Goal: Task Accomplishment & Management: Manage account settings

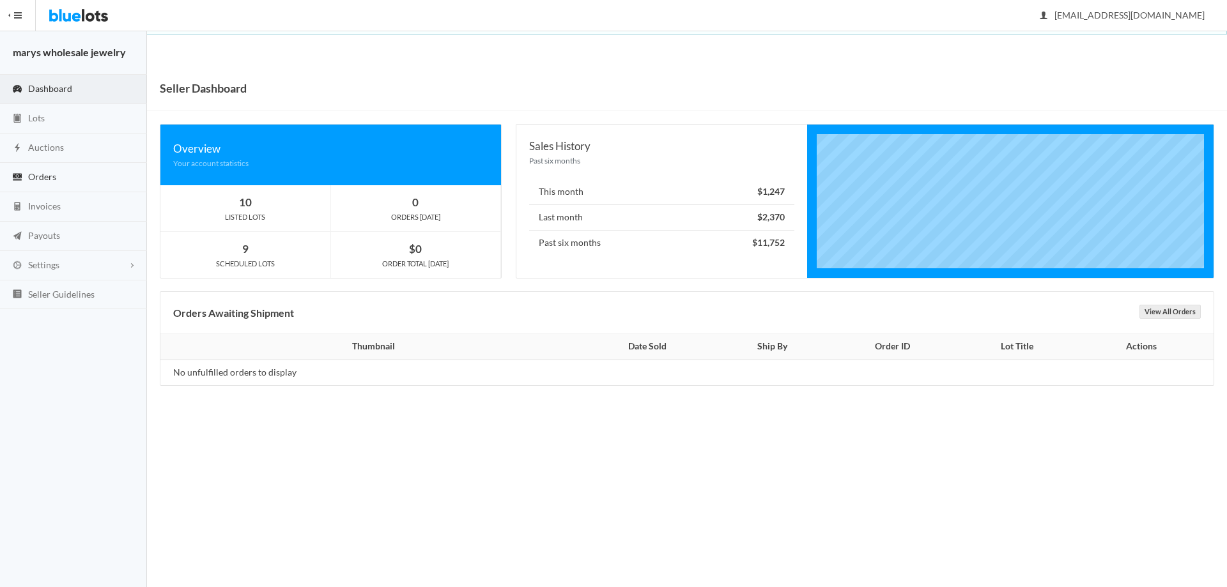
click at [30, 174] on span "Orders" at bounding box center [42, 176] width 28 height 11
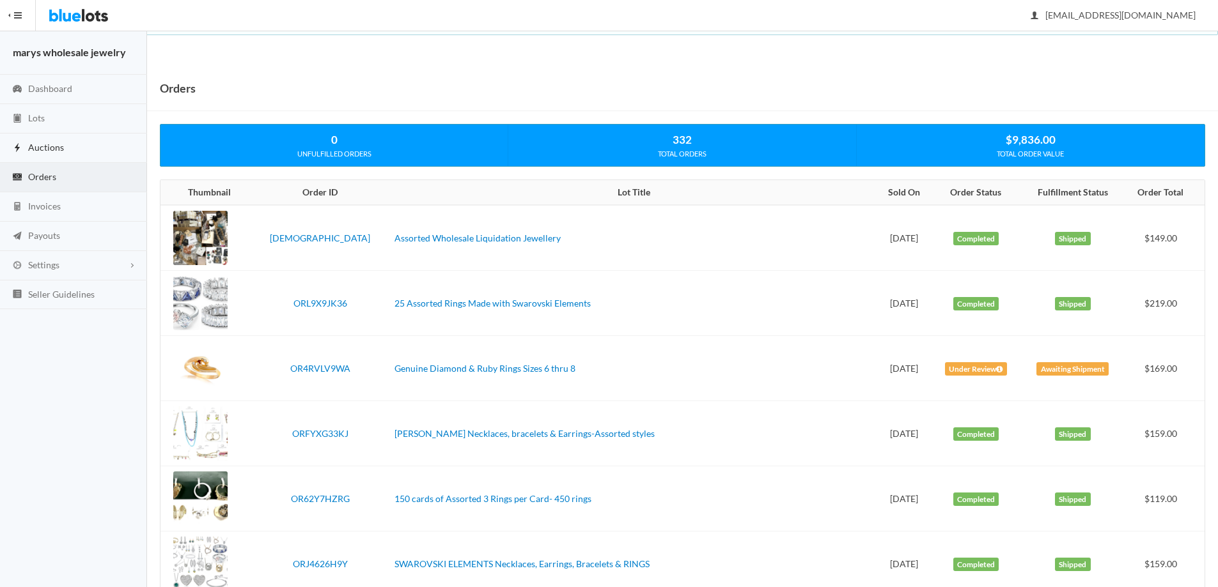
click at [40, 149] on span "Auctions" at bounding box center [46, 147] width 36 height 11
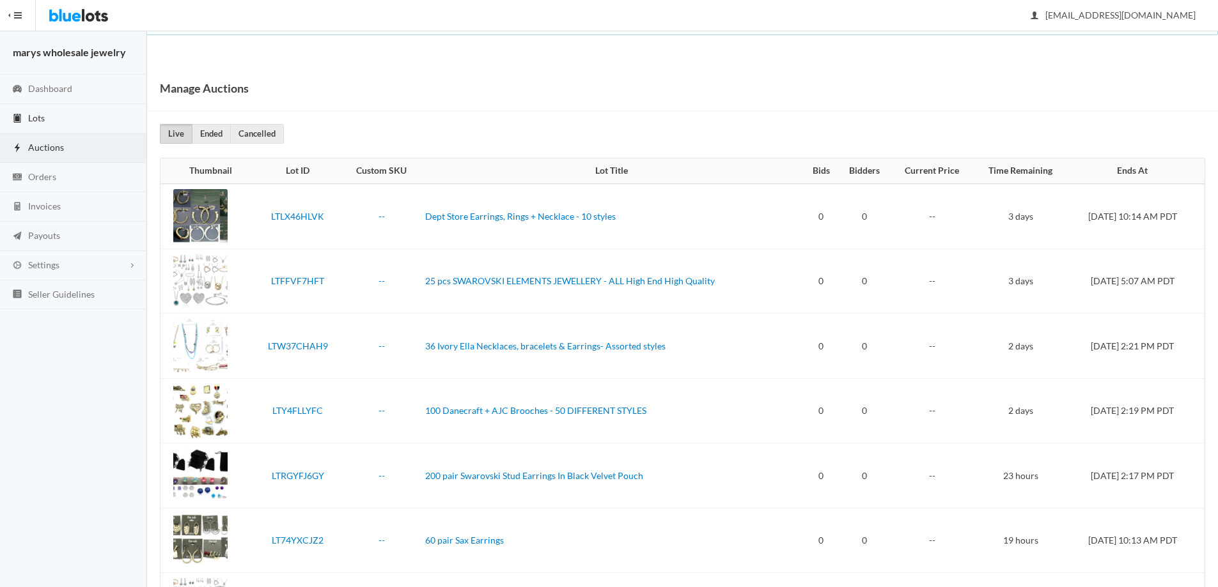
click at [27, 119] on link "Lots" at bounding box center [73, 118] width 147 height 29
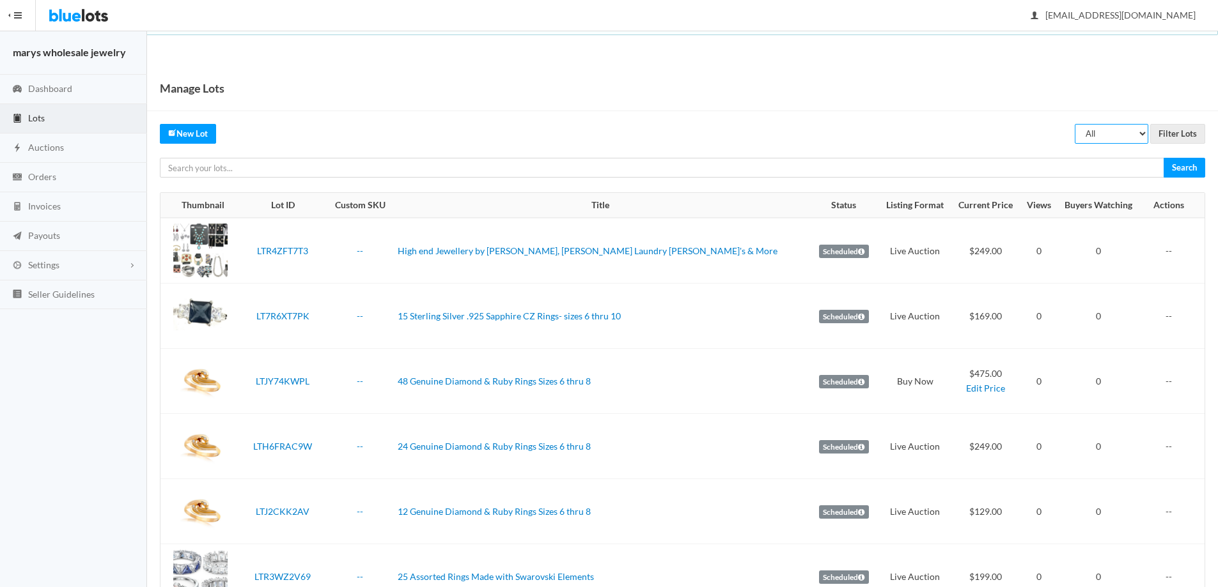
drag, startPoint x: 1143, startPoint y: 134, endPoint x: 1140, endPoint y: 141, distance: 7.5
click at [1143, 134] on select "All Draft Unreviewed Rejected Scheduled Listed Sold Ended" at bounding box center [1111, 134] width 74 height 20
select select "ended"
click at [1074, 124] on select "All Draft Unreviewed Rejected Scheduled Listed Sold Ended" at bounding box center [1111, 134] width 74 height 20
click at [1193, 130] on input "Filter Lots" at bounding box center [1177, 134] width 55 height 20
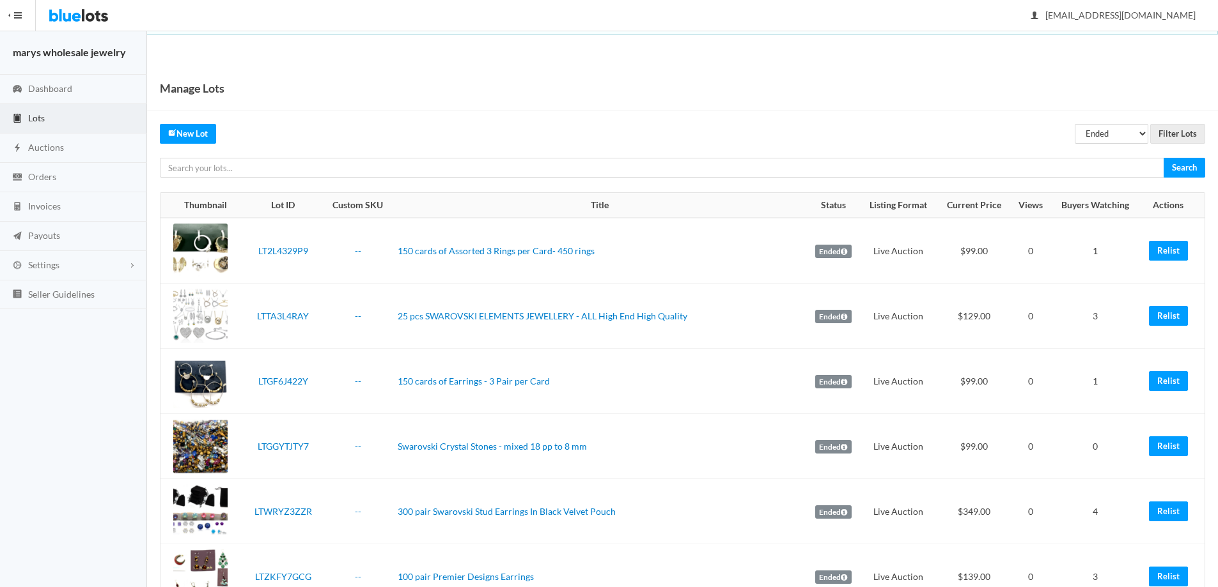
drag, startPoint x: 1227, startPoint y: 77, endPoint x: 1227, endPoint y: 68, distance: 8.9
click at [1217, 68] on html "Bluelots is for sale. If you are interested in purchasing the business, please …" at bounding box center [609, 293] width 1218 height 587
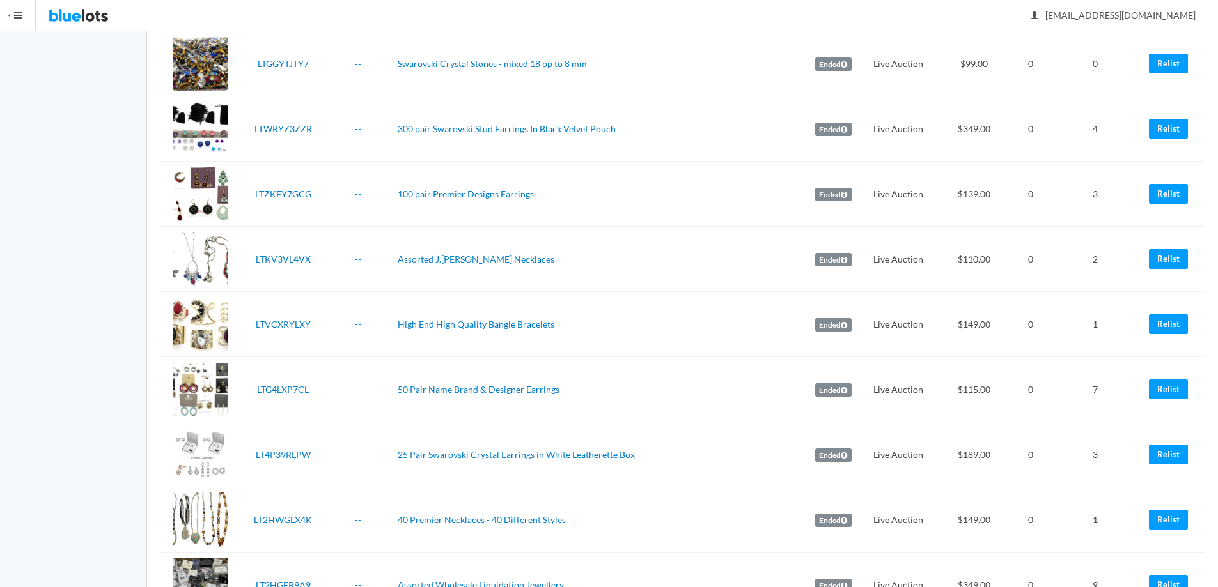
scroll to position [468, 0]
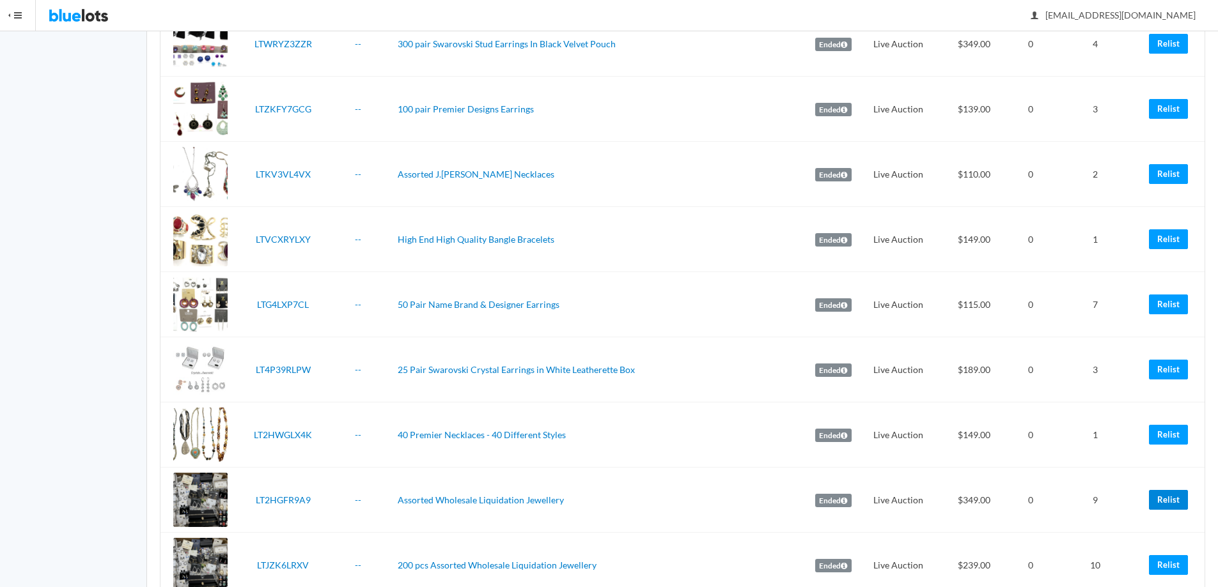
click at [1165, 493] on link "Relist" at bounding box center [1168, 500] width 39 height 20
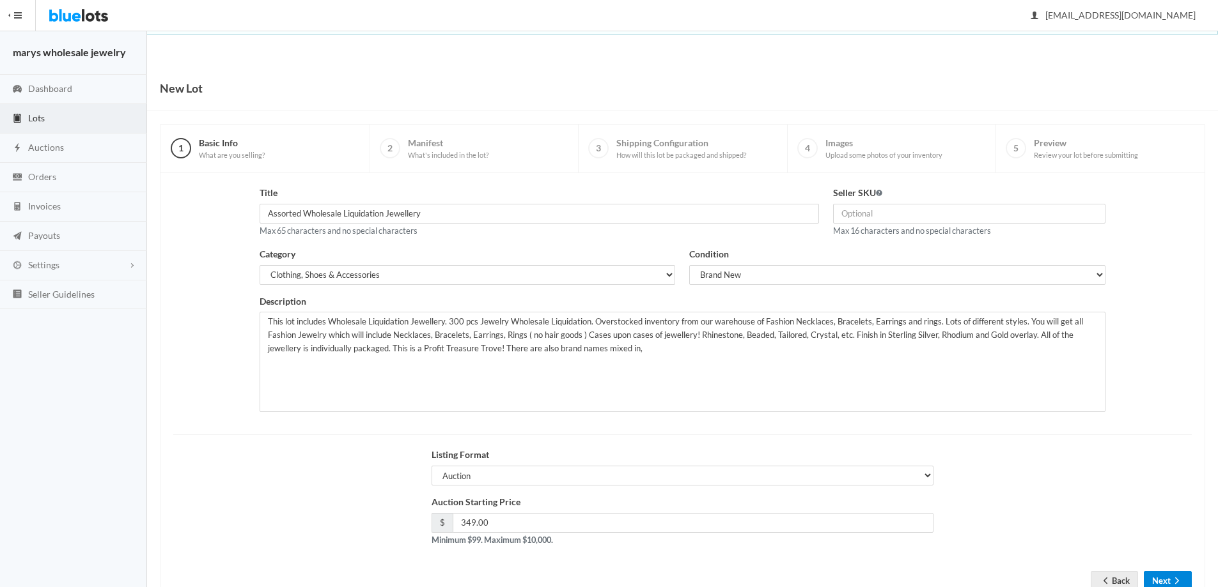
click at [1170, 579] on button "Next" at bounding box center [1167, 581] width 48 height 20
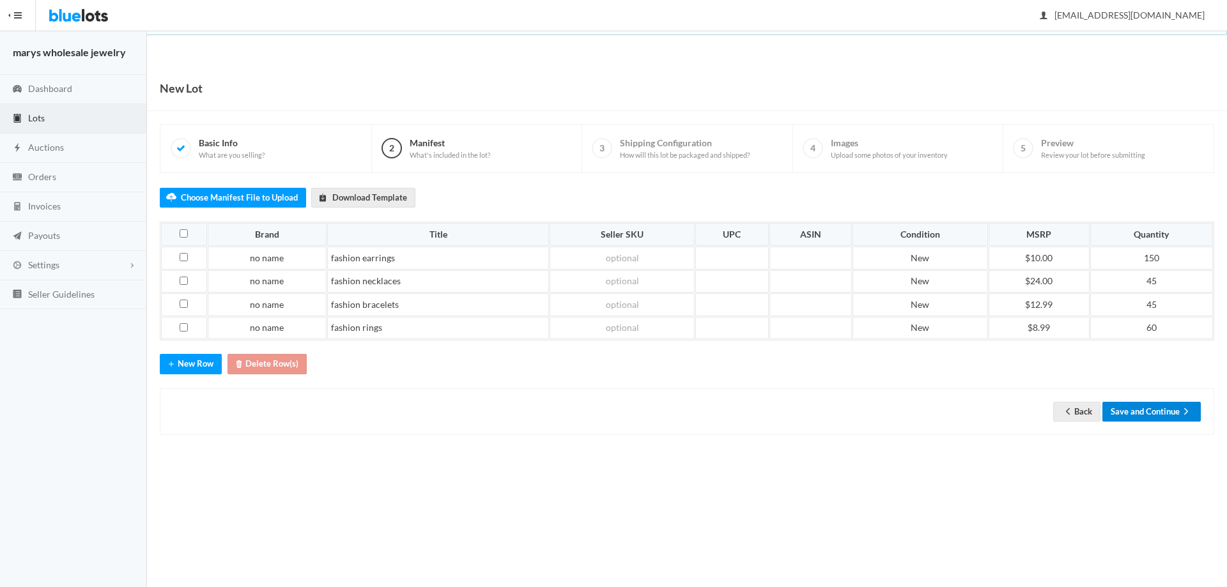
click at [1158, 409] on button "Save and Continue" at bounding box center [1152, 412] width 98 height 20
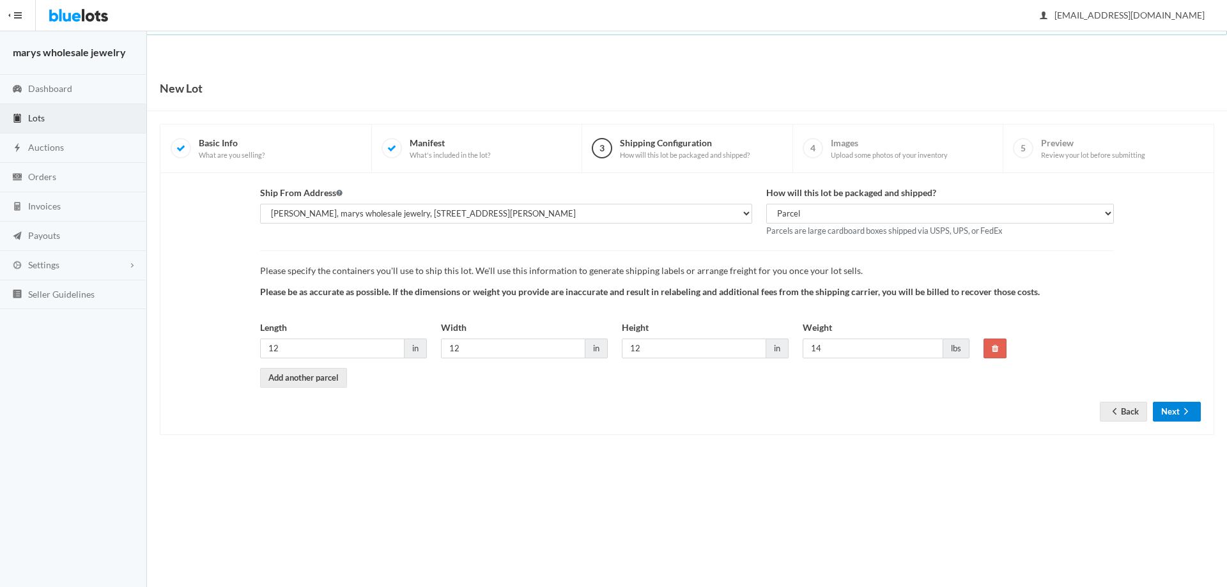
click at [1182, 412] on icon "arrow forward" at bounding box center [1186, 412] width 13 height 10
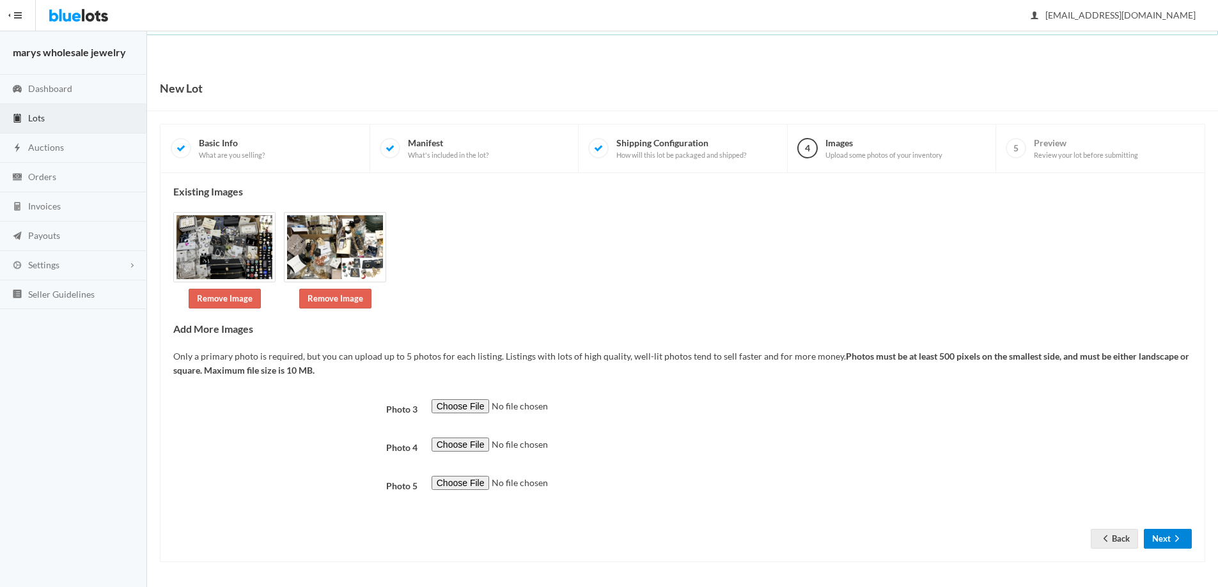
click at [1177, 539] on icon "arrow forward" at bounding box center [1176, 539] width 13 height 10
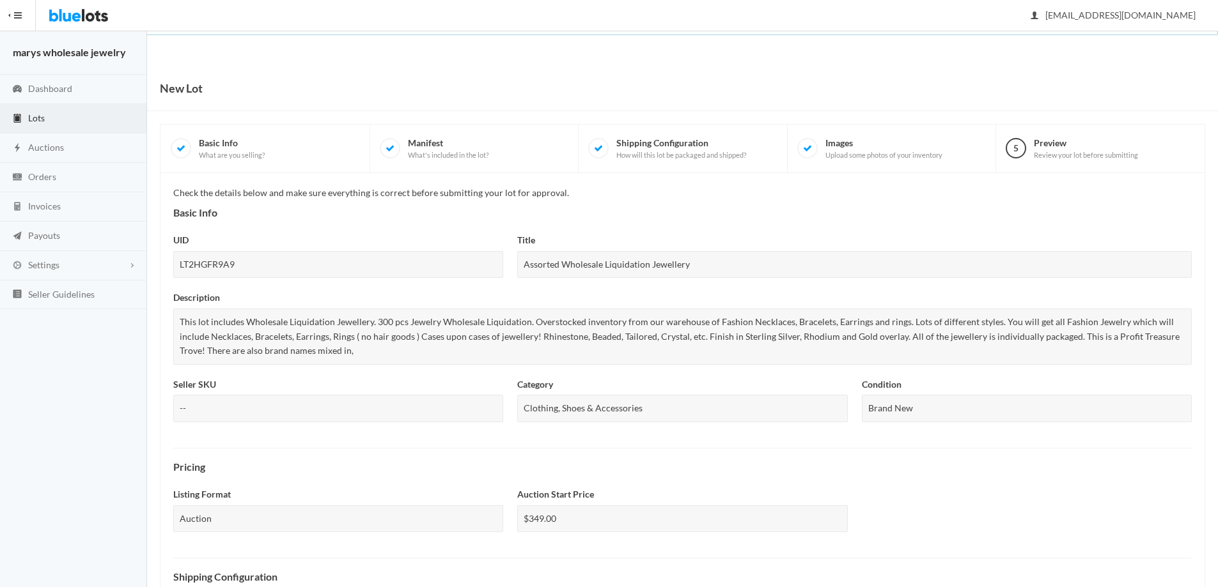
scroll to position [345, 0]
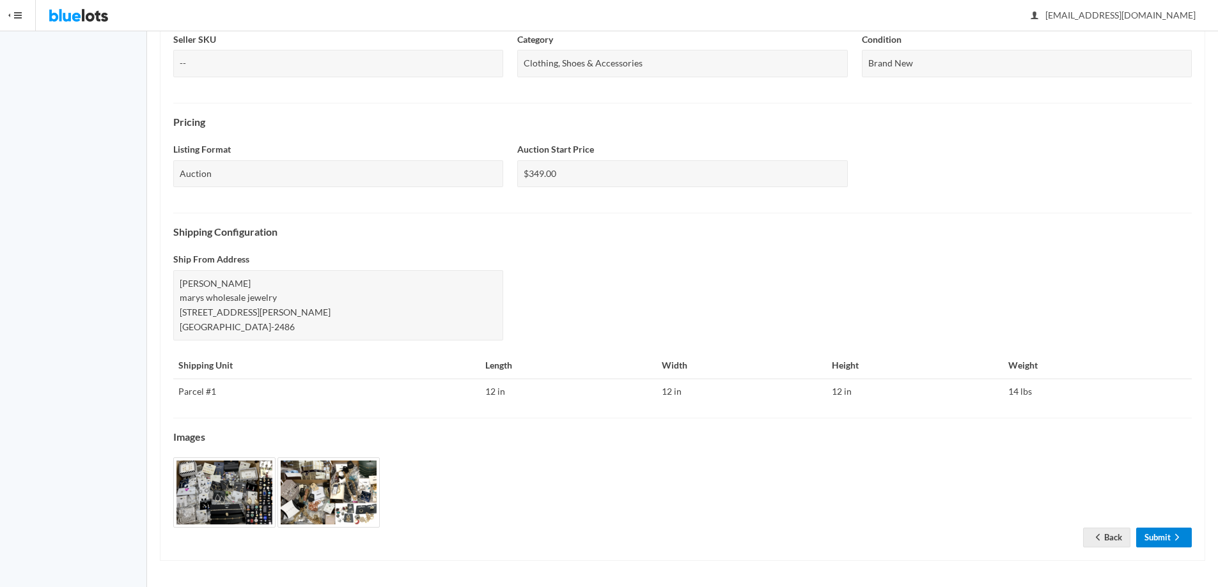
click at [1140, 540] on link "Submit" at bounding box center [1164, 538] width 56 height 20
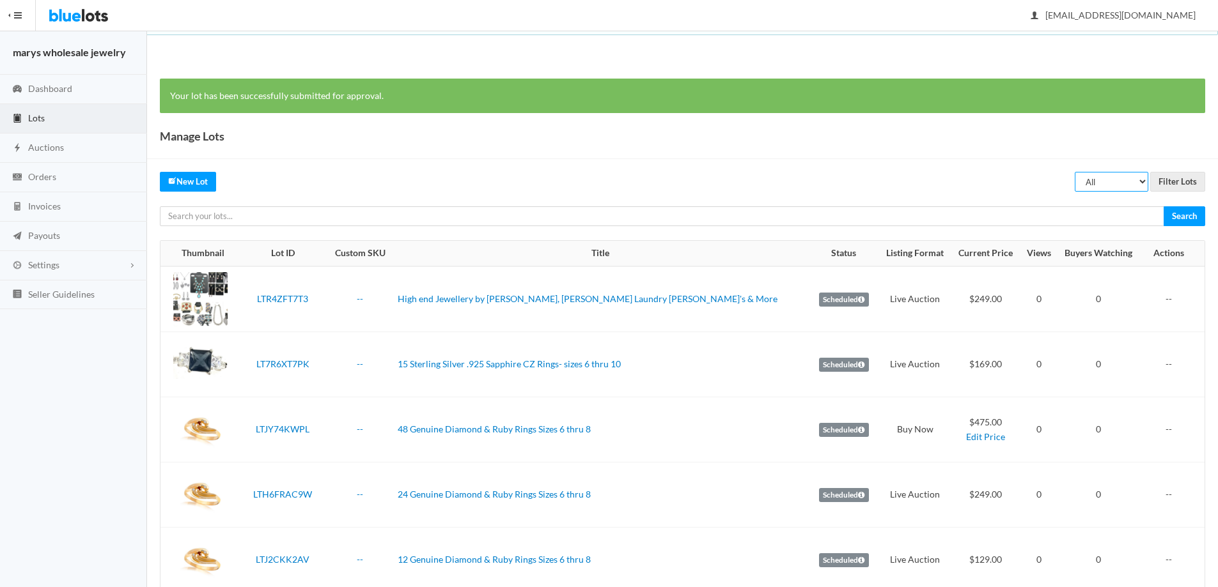
click at [1097, 182] on select "All Draft Unreviewed Rejected Scheduled Listed Sold Ended" at bounding box center [1111, 182] width 74 height 20
select select "ended"
click at [1074, 172] on select "All Draft Unreviewed Rejected Scheduled Listed Sold Ended" at bounding box center [1111, 182] width 74 height 20
click at [1195, 178] on input "Filter Lots" at bounding box center [1177, 182] width 55 height 20
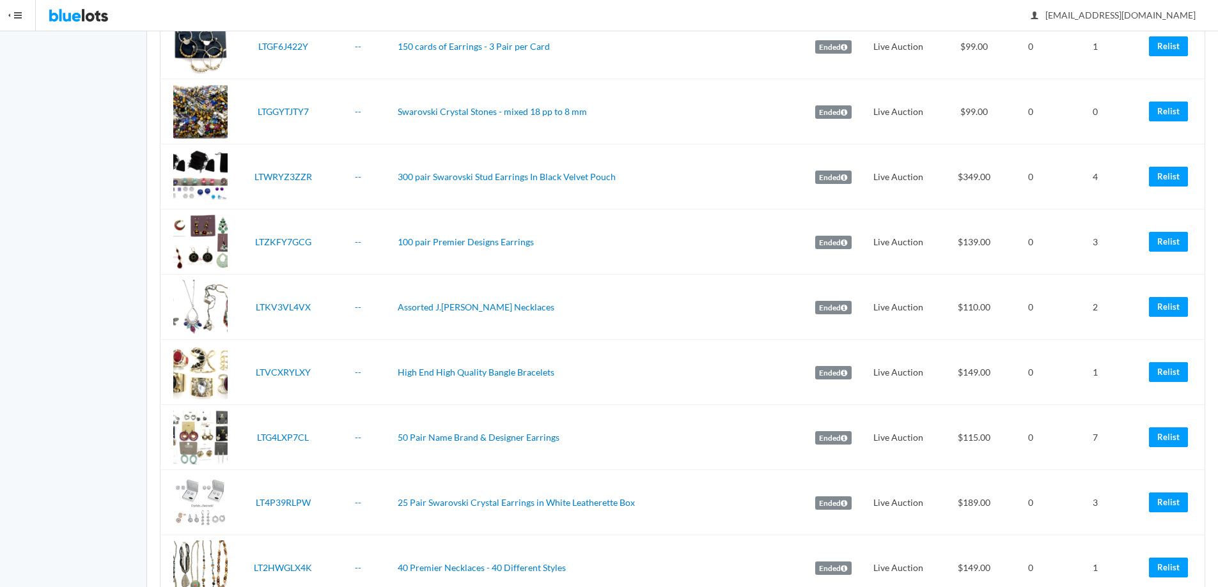
scroll to position [468, 0]
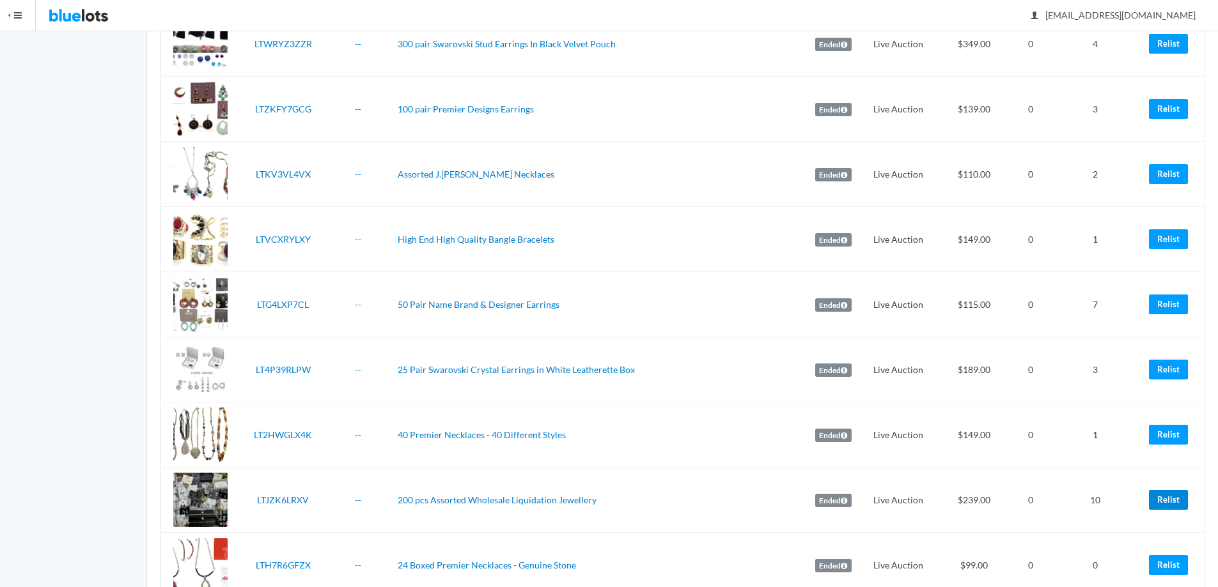
click at [1149, 503] on link "Relist" at bounding box center [1168, 500] width 39 height 20
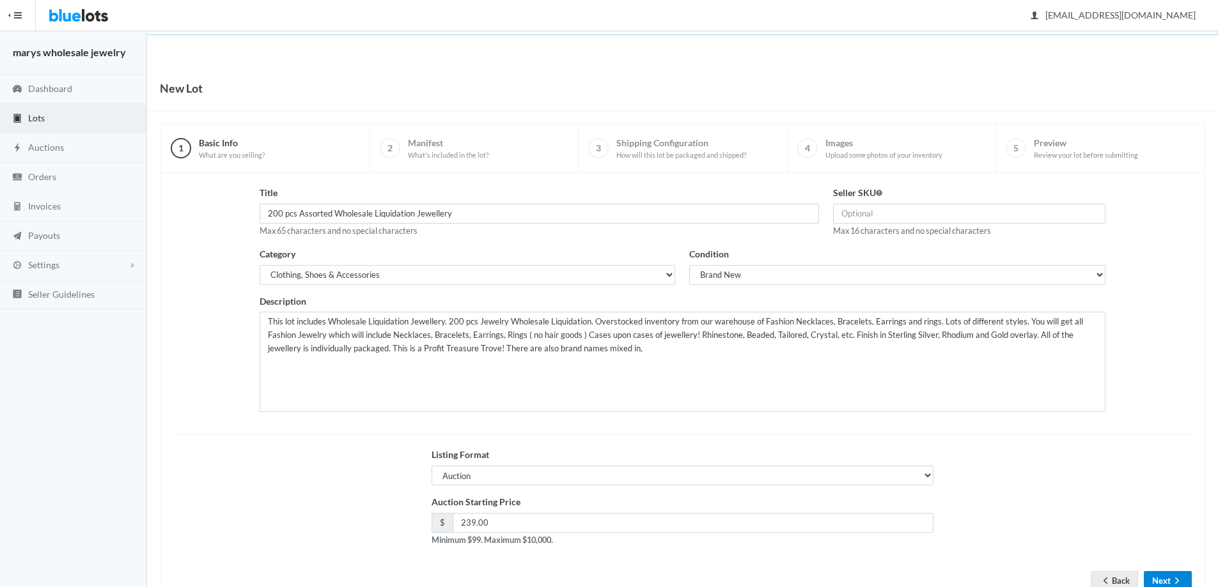
click at [1158, 583] on button "Next" at bounding box center [1167, 581] width 48 height 20
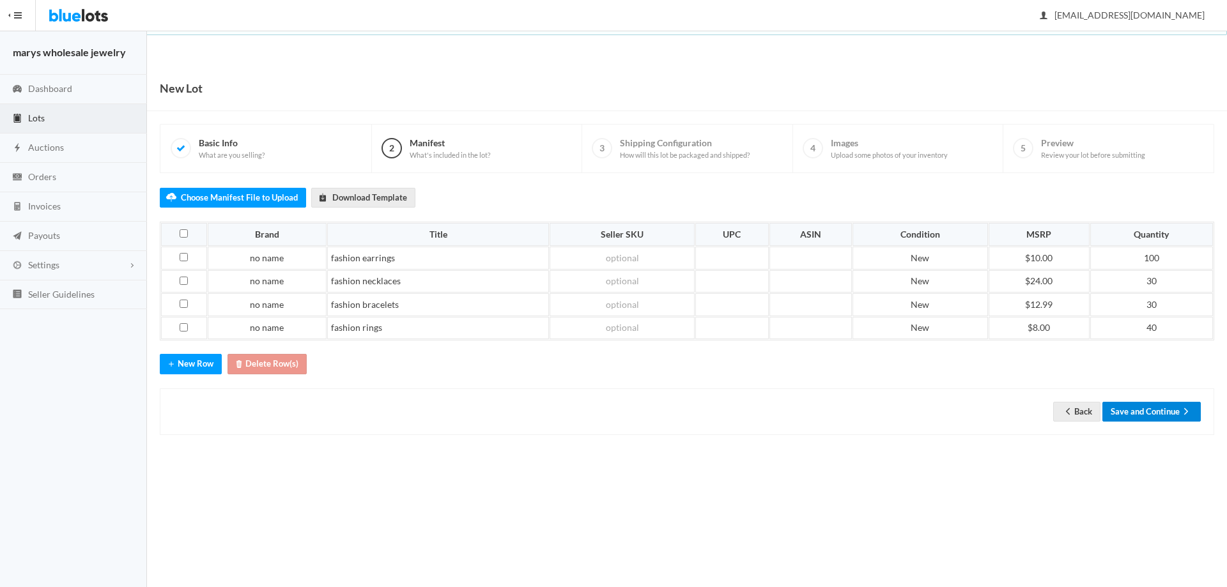
click at [1180, 413] on icon "arrow forward" at bounding box center [1186, 412] width 13 height 10
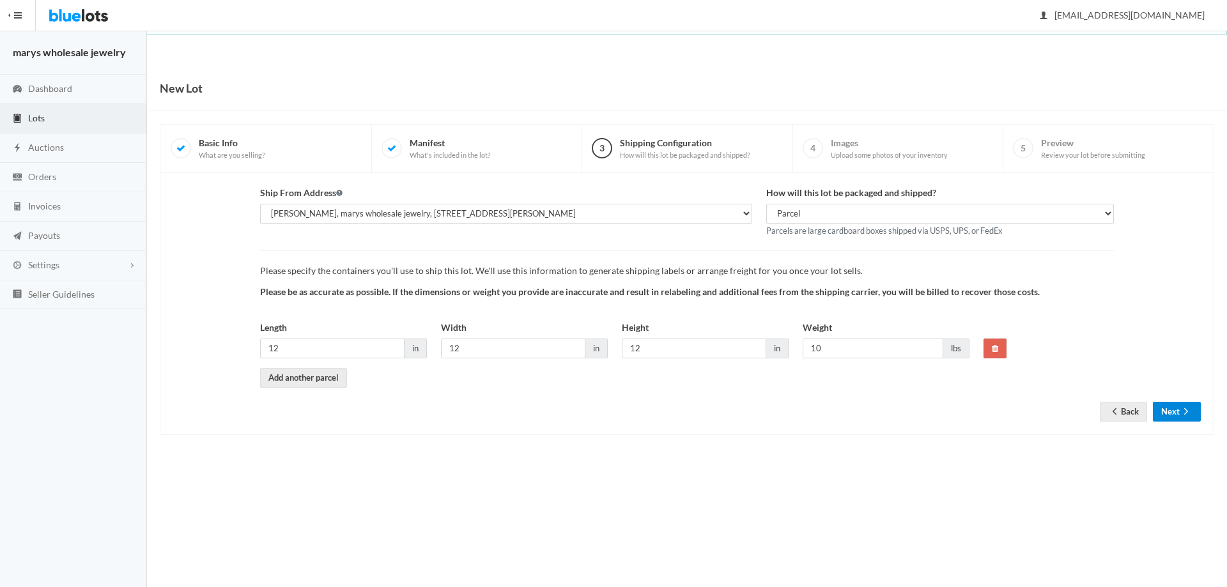
click at [1180, 413] on icon "arrow forward" at bounding box center [1186, 412] width 13 height 10
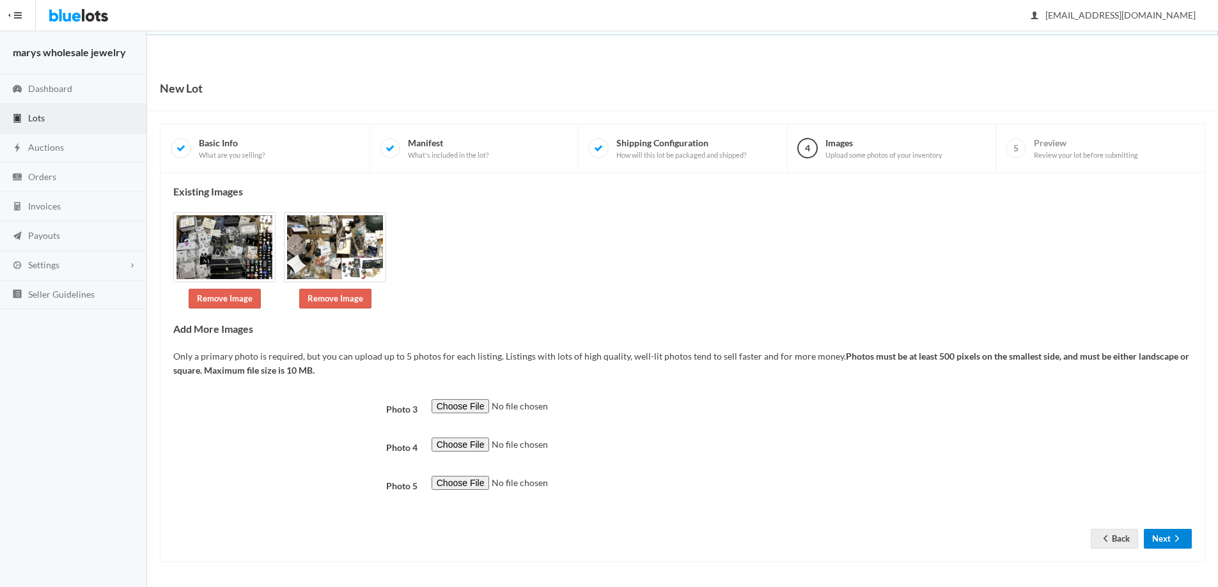
click at [1174, 539] on icon "arrow forward" at bounding box center [1176, 539] width 13 height 10
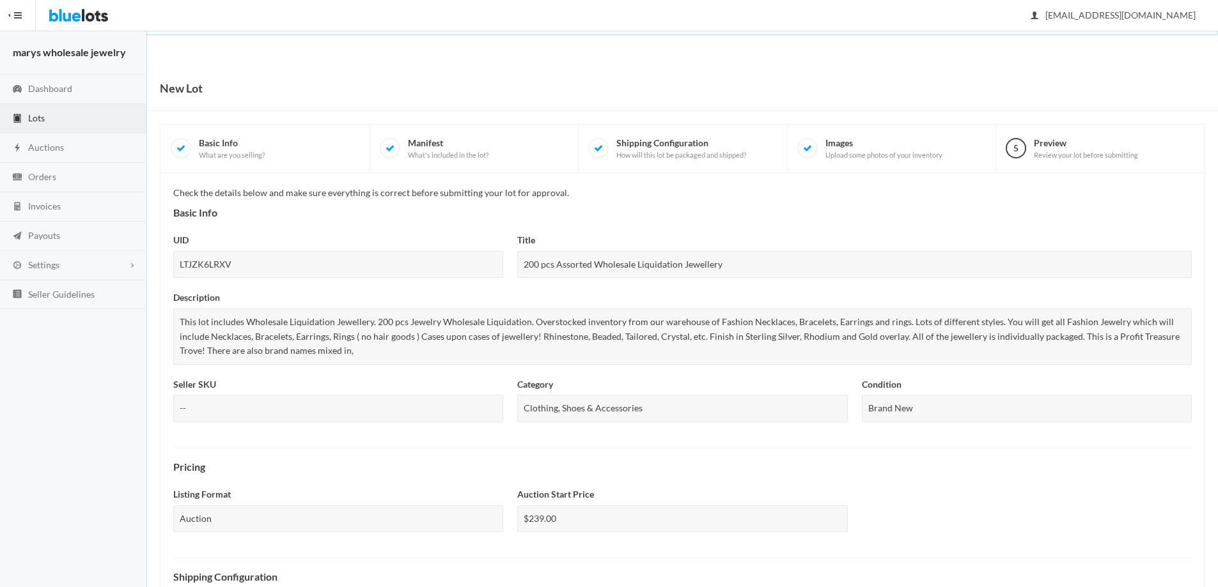
scroll to position [345, 0]
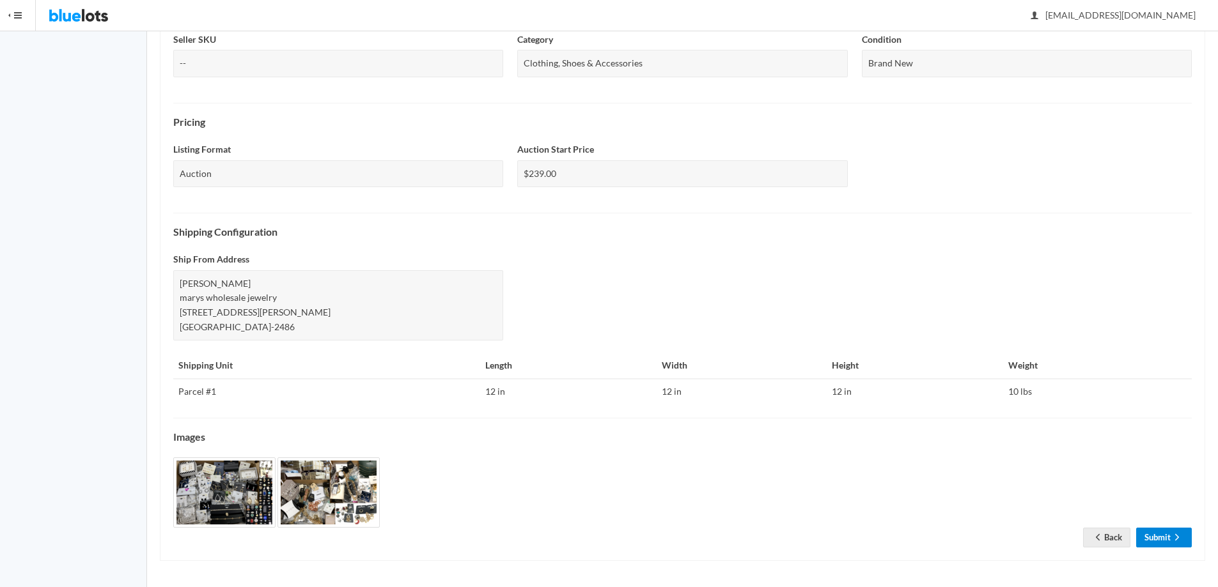
click at [1145, 534] on link "Submit" at bounding box center [1164, 538] width 56 height 20
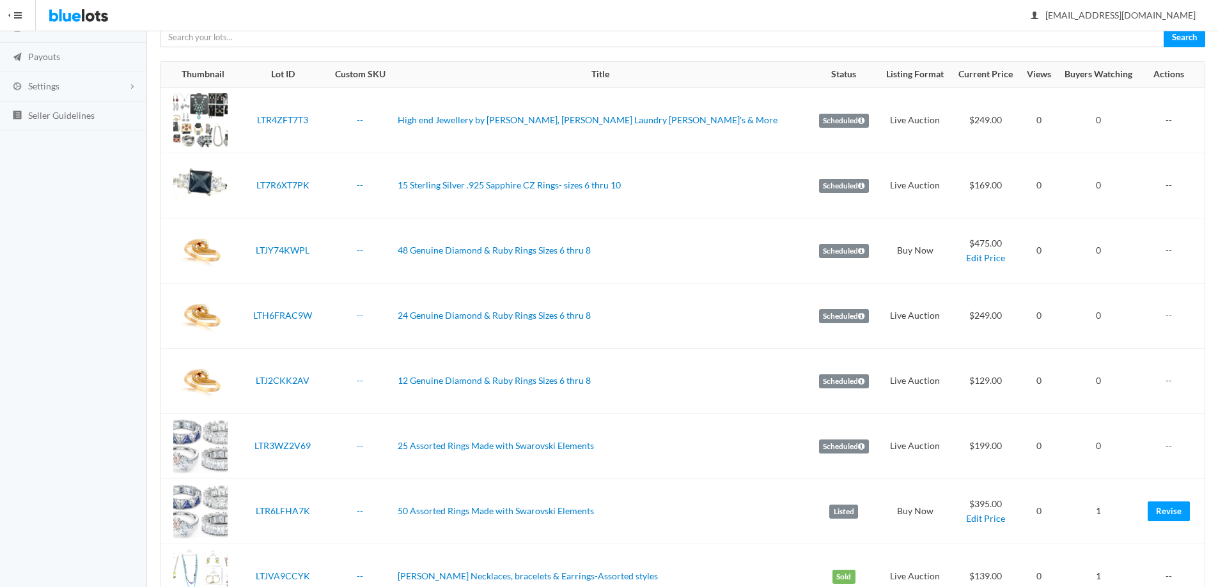
scroll to position [97, 0]
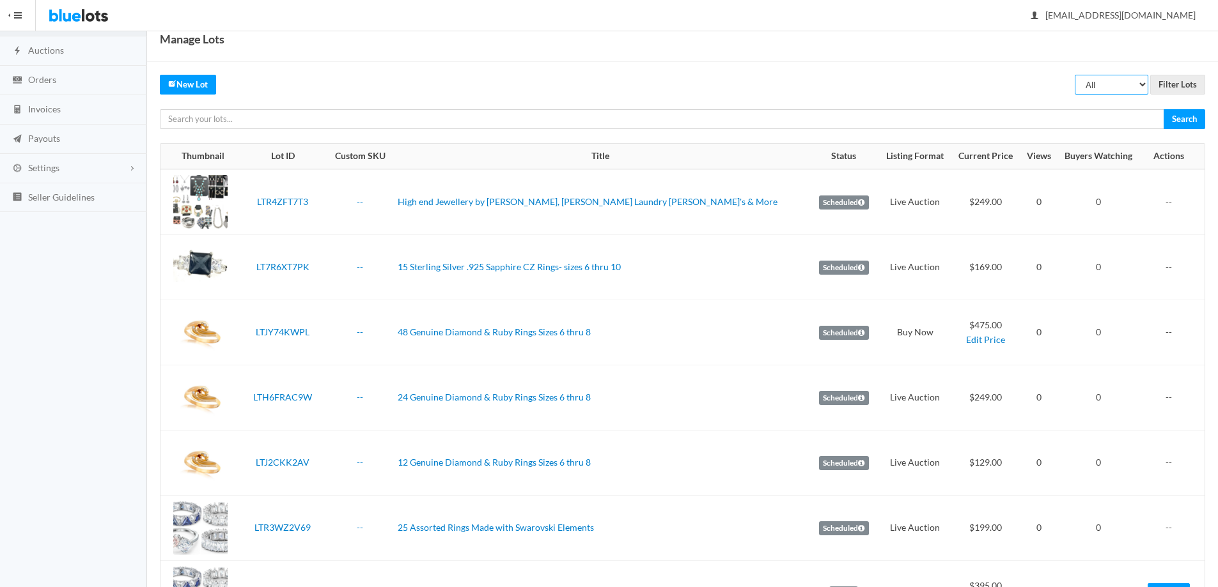
click at [1145, 84] on select "All Draft Unreviewed Rejected Scheduled Listed Sold Ended" at bounding box center [1111, 85] width 74 height 20
select select "ended"
click at [1074, 75] on select "All Draft Unreviewed Rejected Scheduled Listed Sold Ended" at bounding box center [1111, 85] width 74 height 20
click at [1173, 84] on input "Filter Lots" at bounding box center [1177, 85] width 55 height 20
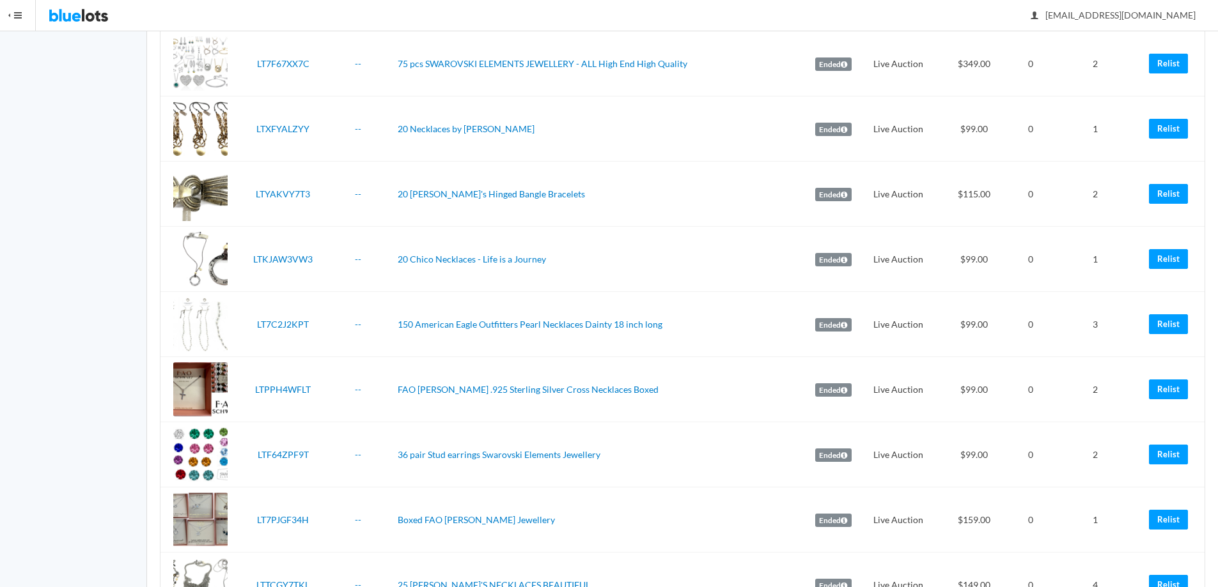
scroll to position [1588, 0]
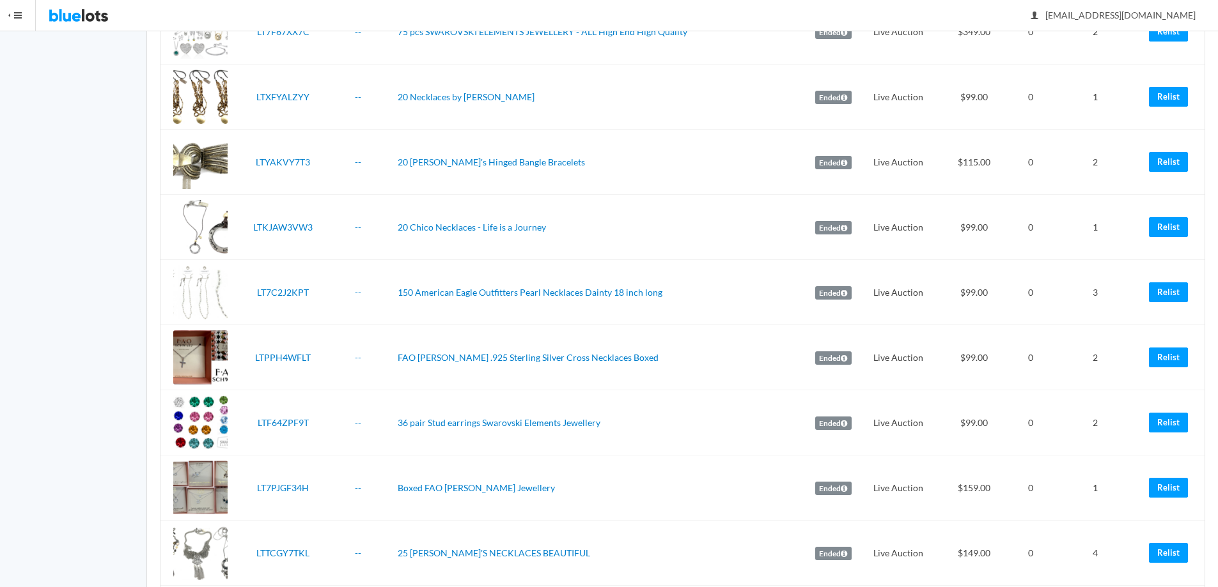
drag, startPoint x: 1159, startPoint y: 313, endPoint x: 1158, endPoint y: 320, distance: 7.1
click at [1158, 320] on td "Relist" at bounding box center [1171, 292] width 65 height 65
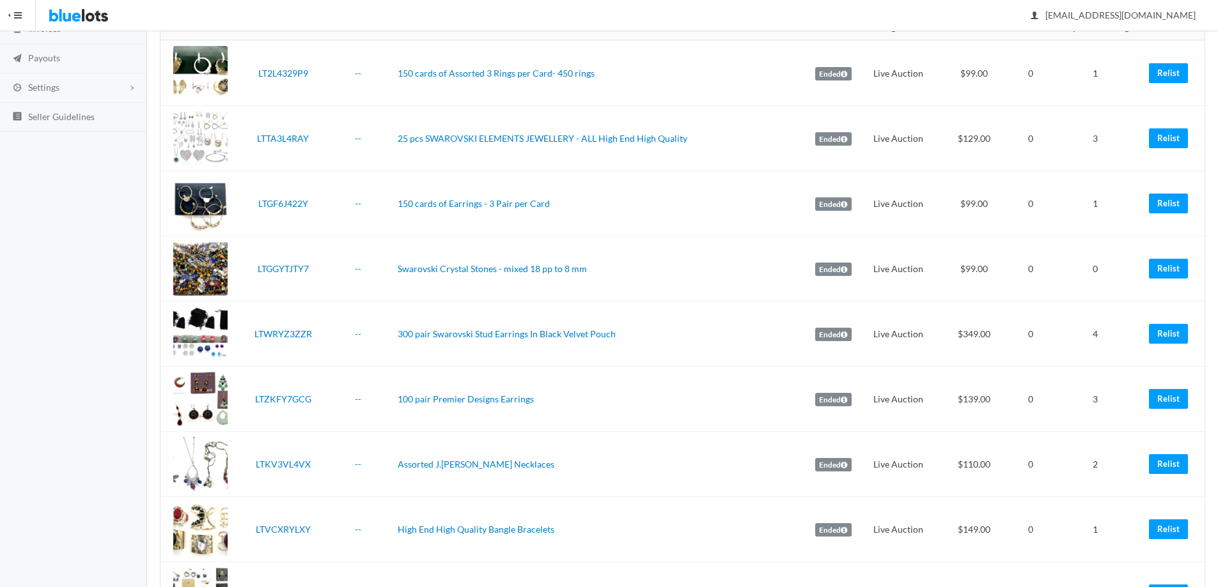
scroll to position [0, 0]
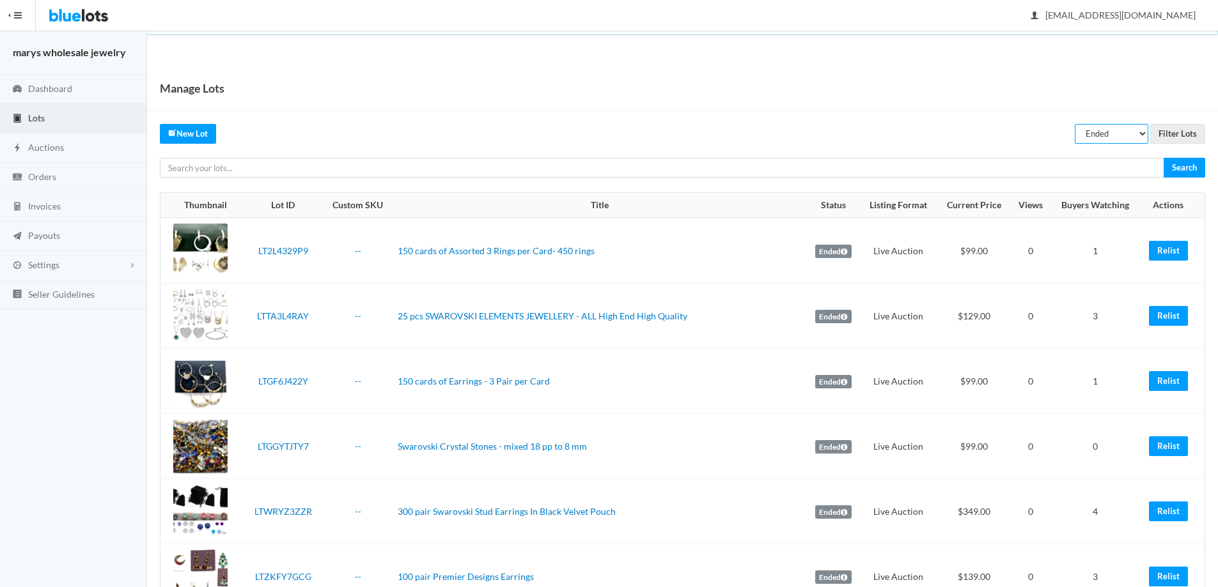
click at [1106, 128] on select "All Draft Unreviewed Rejected Scheduled Listed Sold Ended" at bounding box center [1111, 134] width 74 height 20
select select "unreviewed"
click at [1074, 124] on select "All Draft Unreviewed Rejected Scheduled Listed Sold Ended" at bounding box center [1111, 134] width 74 height 20
click at [1201, 130] on input "Filter Lots" at bounding box center [1177, 134] width 55 height 20
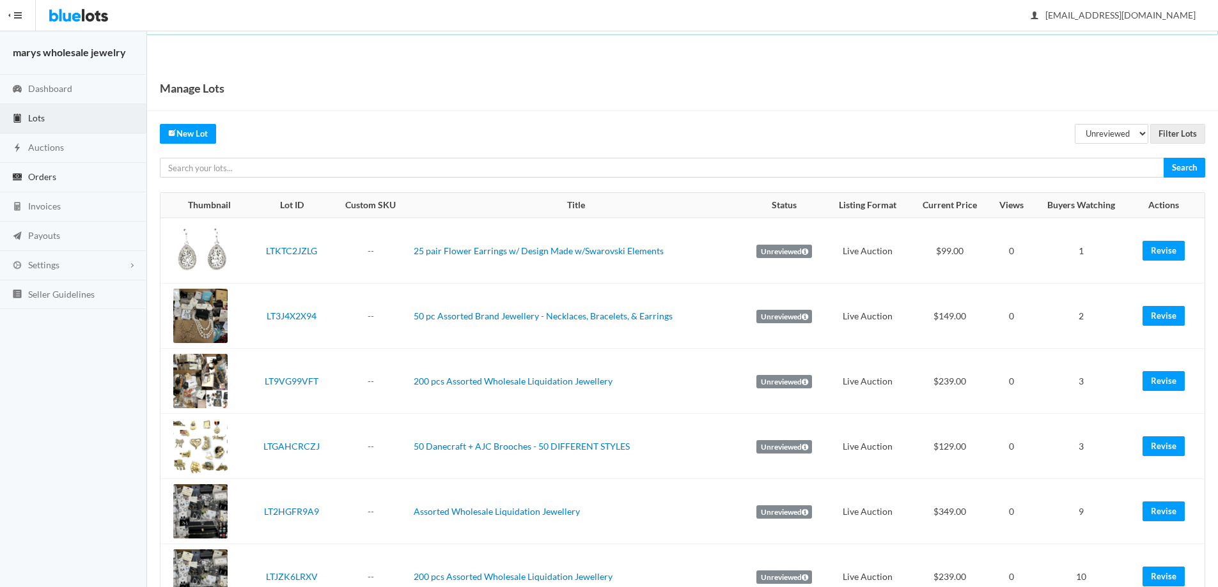
click at [51, 174] on span "Orders" at bounding box center [42, 176] width 28 height 11
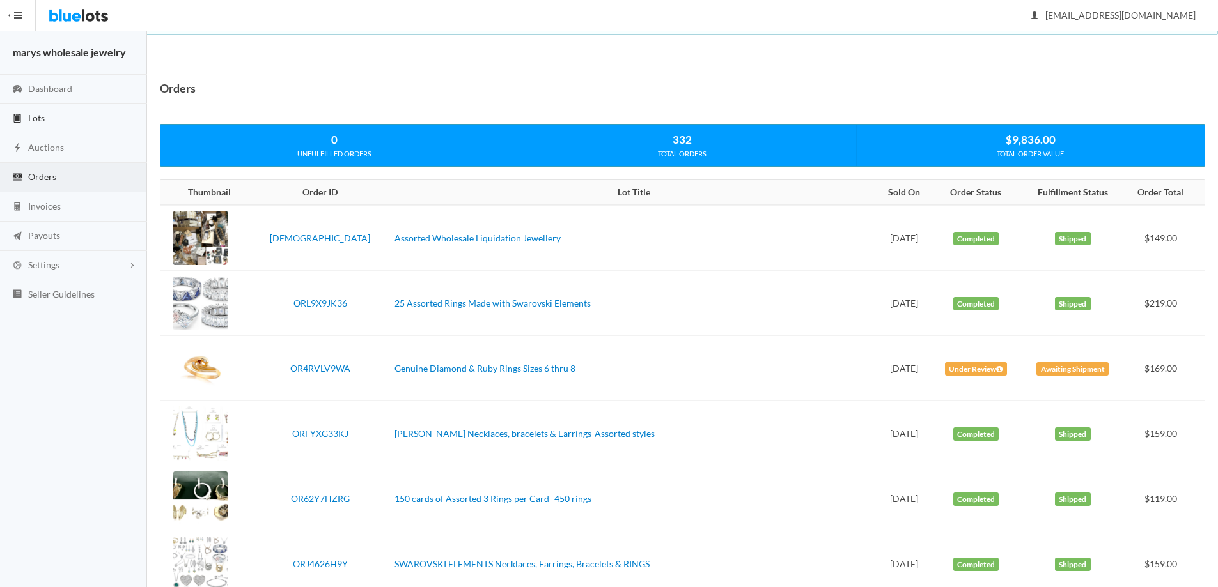
click at [71, 112] on link "Lots" at bounding box center [73, 118] width 147 height 29
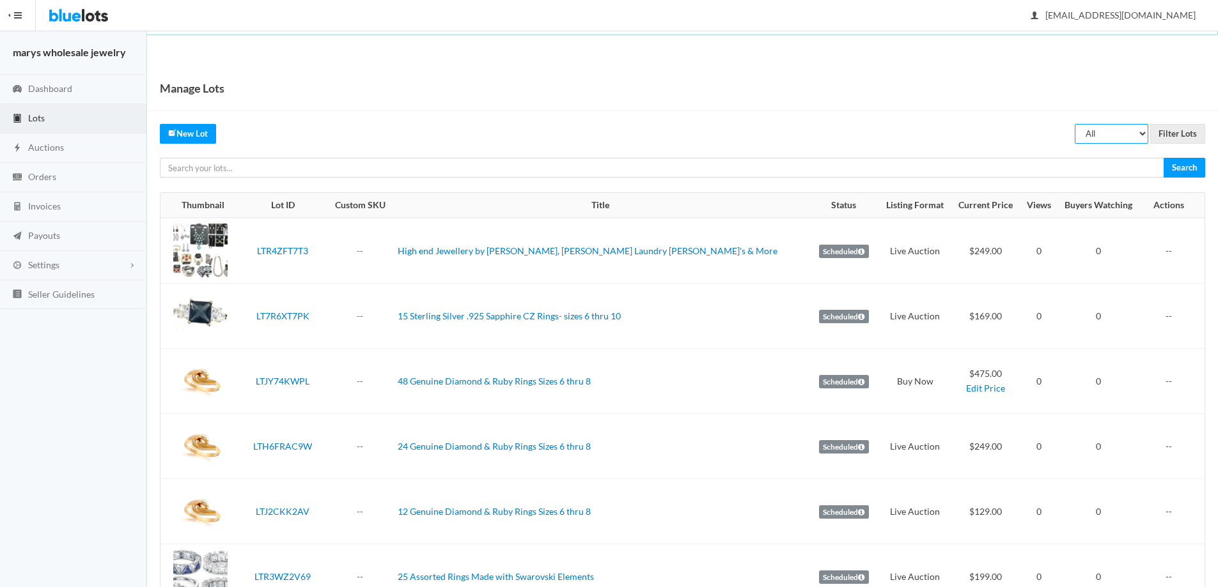
select select "ended"
click at [1074, 124] on select "All Draft Unreviewed Rejected Scheduled Listed Sold Ended" at bounding box center [1111, 134] width 74 height 20
click at [1161, 138] on input "Filter Lots" at bounding box center [1177, 134] width 55 height 20
